Goal: Check status: Check status

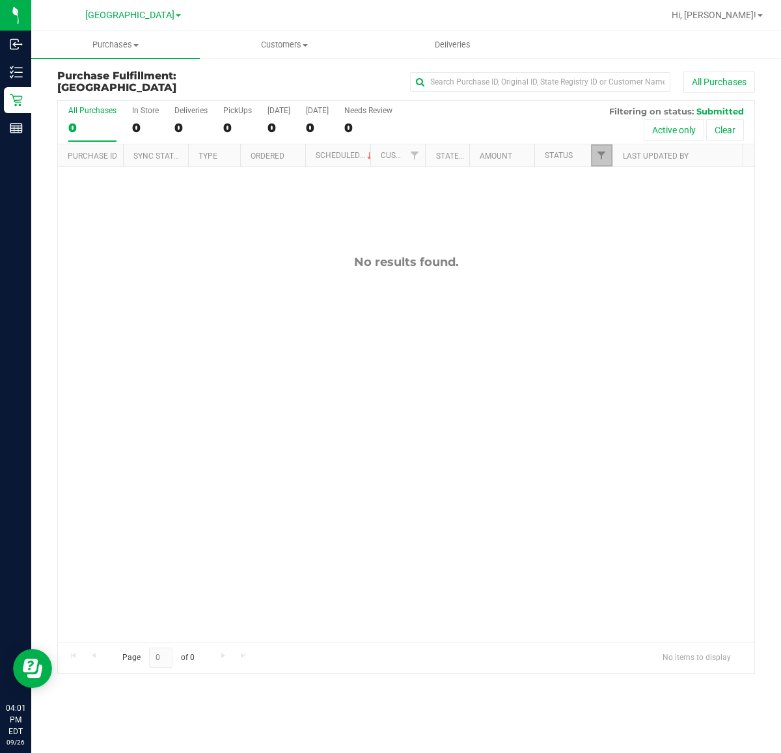
click at [599, 163] on link "Filter" at bounding box center [601, 155] width 21 height 22
click at [604, 301] on input "Packed" at bounding box center [607, 299] width 8 height 8
checkbox input "true"
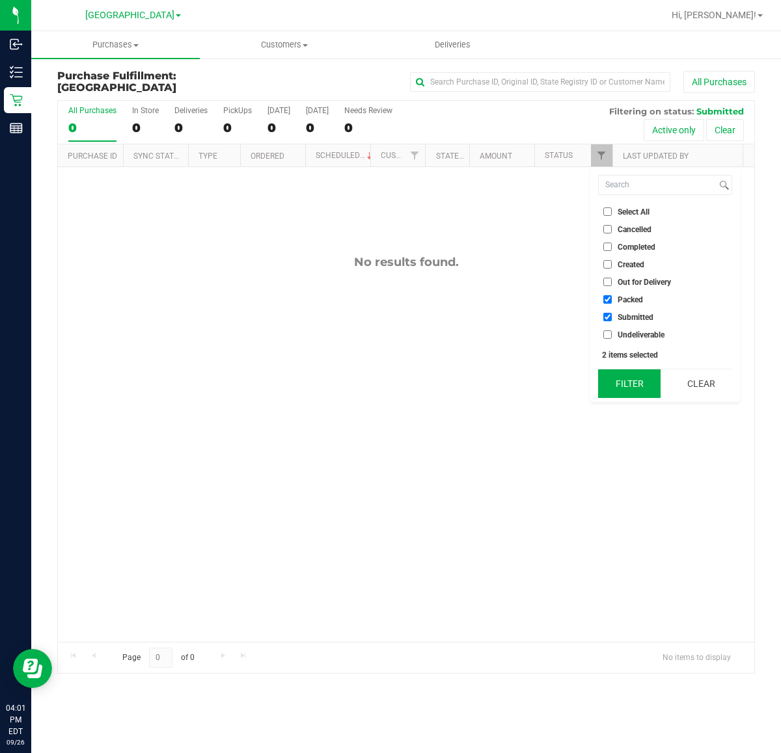
click at [617, 388] on button "Filter" at bounding box center [629, 384] width 62 height 29
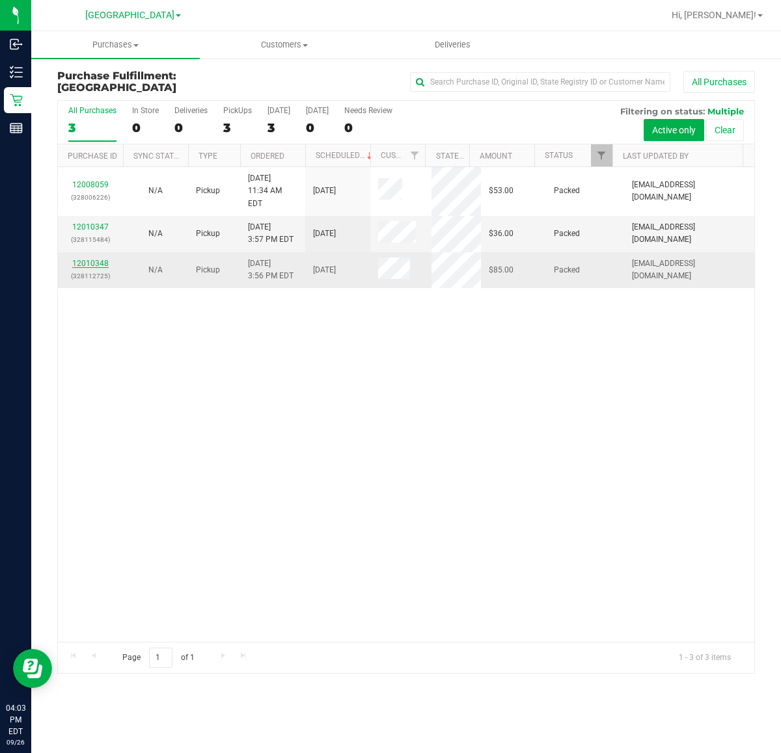
click at [90, 259] on link "12010348" at bounding box center [90, 263] width 36 height 9
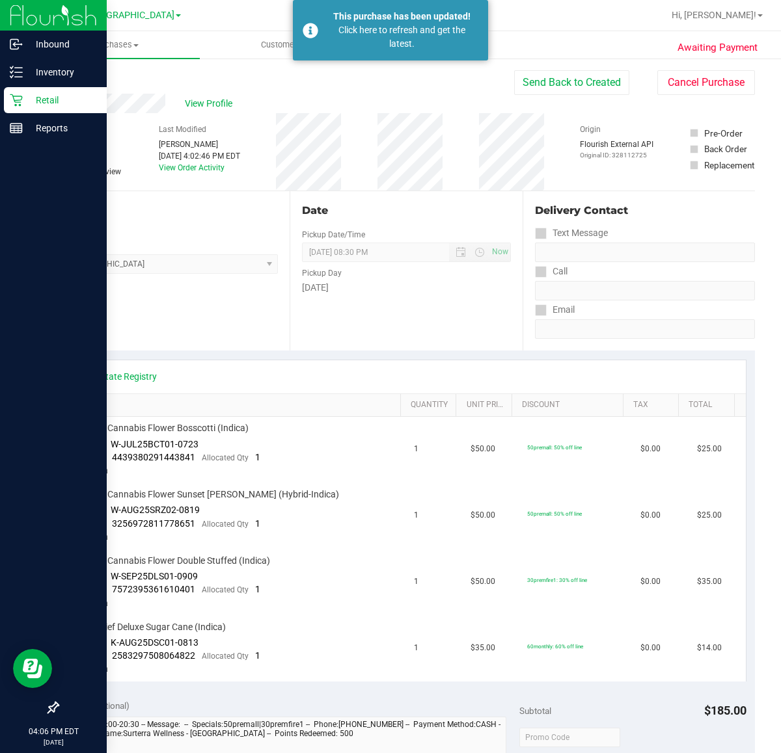
click at [23, 105] on p "Retail" at bounding box center [62, 100] width 78 height 16
